Goal: Task Accomplishment & Management: Use online tool/utility

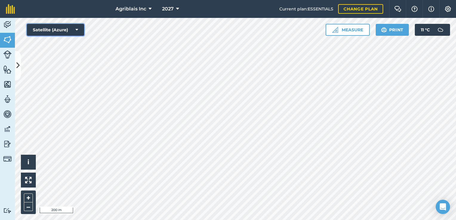
click at [62, 30] on button "Satellite (Azure)" at bounding box center [55, 30] width 57 height 12
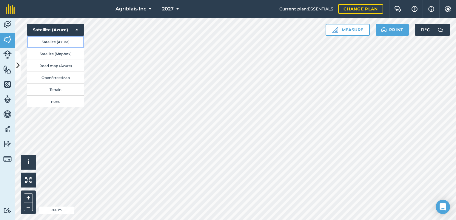
click at [58, 42] on button "Satellite (Azure)" at bounding box center [55, 42] width 57 height 12
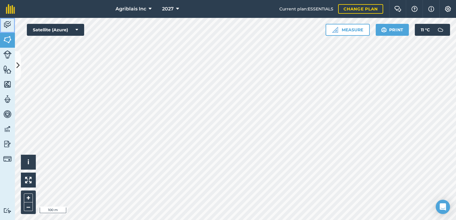
click at [7, 25] on img at bounding box center [7, 24] width 8 height 9
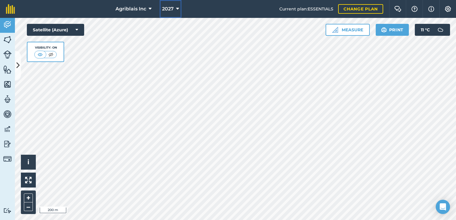
click at [174, 7] on button "2027" at bounding box center [170, 9] width 22 height 18
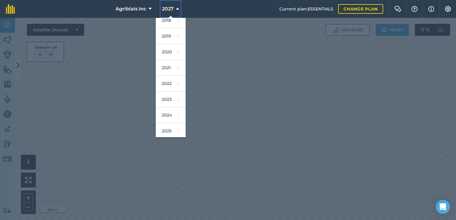
scroll to position [54, 0]
click at [168, 100] on link "2025" at bounding box center [171, 99] width 30 height 16
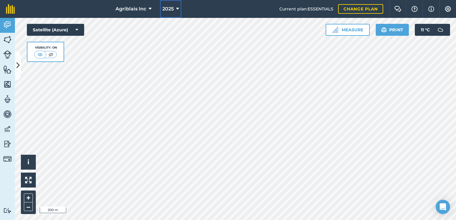
click at [176, 6] on icon at bounding box center [177, 8] width 3 height 7
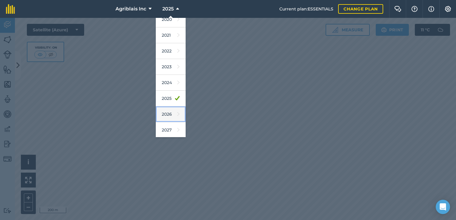
click at [171, 112] on link "2026" at bounding box center [171, 114] width 30 height 16
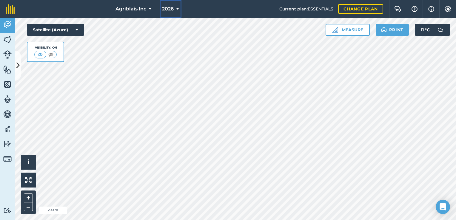
click at [176, 12] on icon at bounding box center [177, 8] width 3 height 7
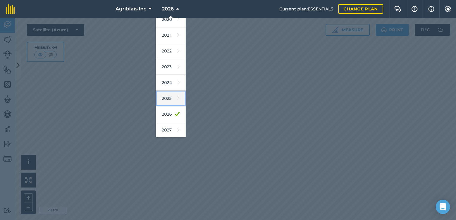
click at [168, 99] on link "2025" at bounding box center [171, 99] width 30 height 16
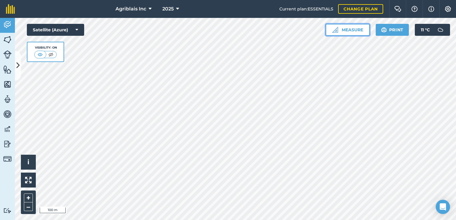
click at [351, 32] on button "Measure" at bounding box center [347, 30] width 44 height 12
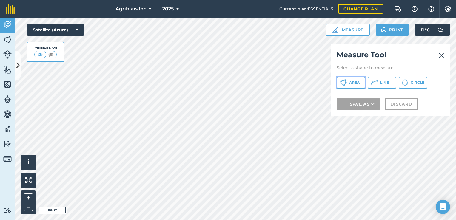
click at [357, 82] on span "Area" at bounding box center [354, 82] width 10 height 5
click at [439, 55] on img at bounding box center [440, 55] width 5 height 7
